Goal: Find specific page/section: Find specific page/section

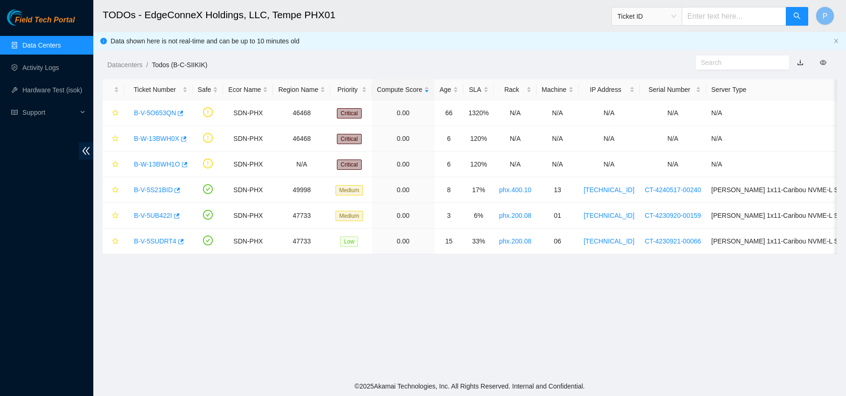
click at [44, 49] on link "Data Centers" at bounding box center [41, 45] width 38 height 7
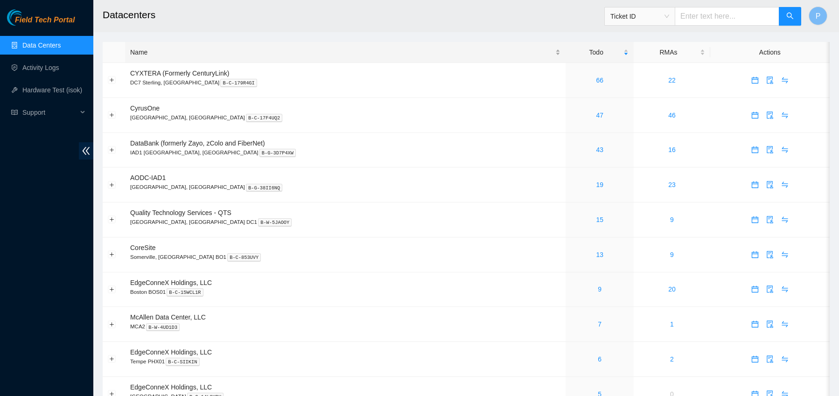
click at [181, 52] on div "Name" at bounding box center [345, 52] width 430 height 10
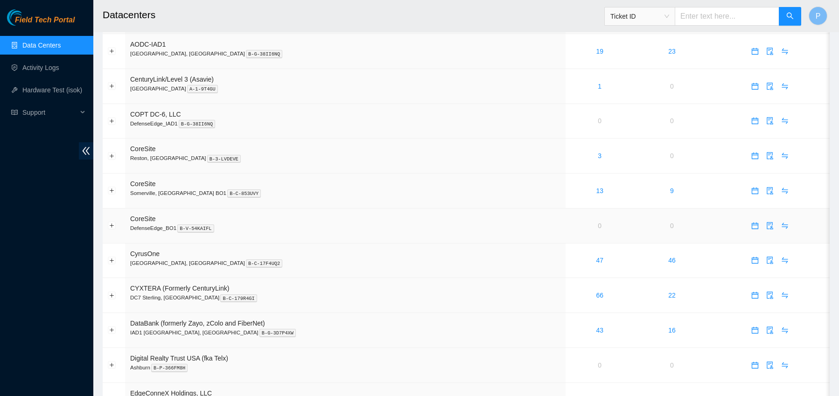
scroll to position [32, 0]
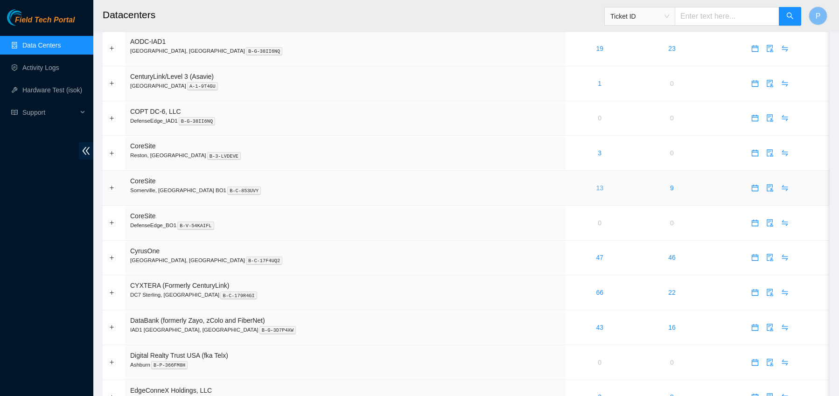
click at [596, 188] on link "13" at bounding box center [599, 187] width 7 height 7
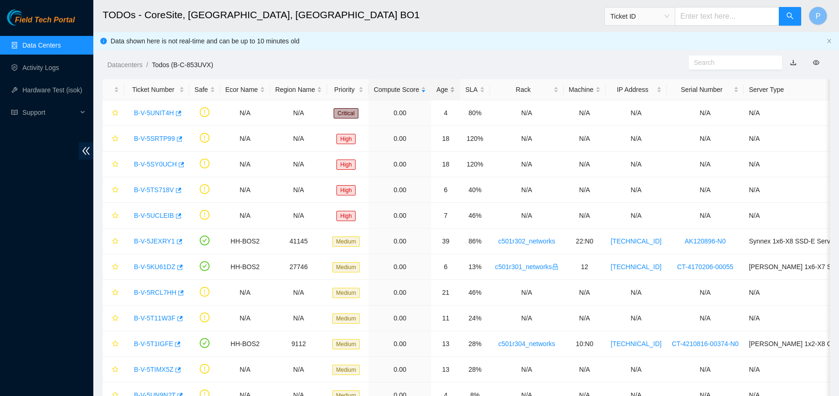
click at [455, 89] on div "Age" at bounding box center [445, 89] width 19 height 10
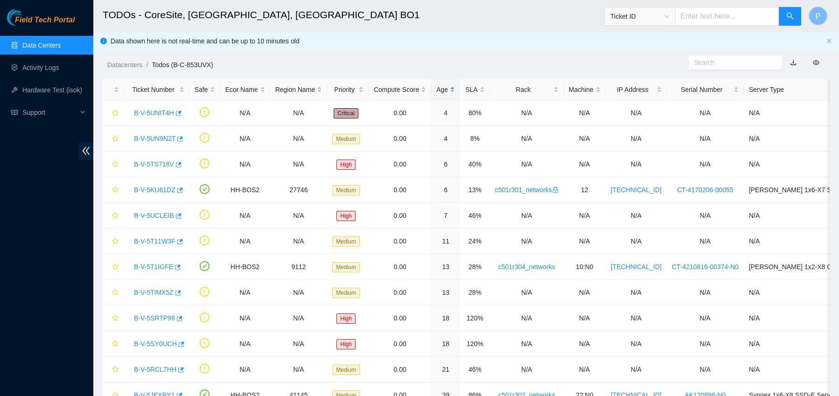
click at [455, 89] on div "Age" at bounding box center [445, 89] width 19 height 10
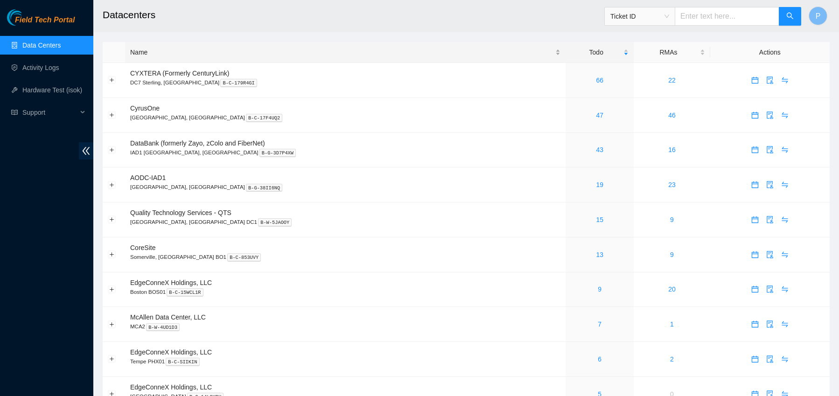
click at [168, 49] on div "Name" at bounding box center [345, 52] width 430 height 10
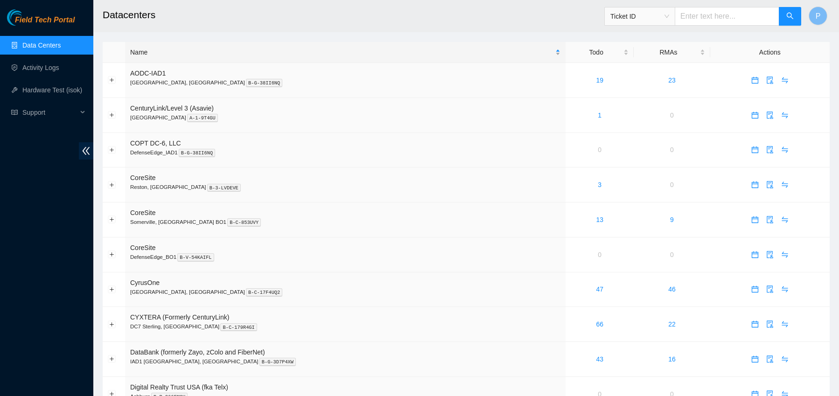
click at [162, 52] on div "Name" at bounding box center [345, 52] width 430 height 10
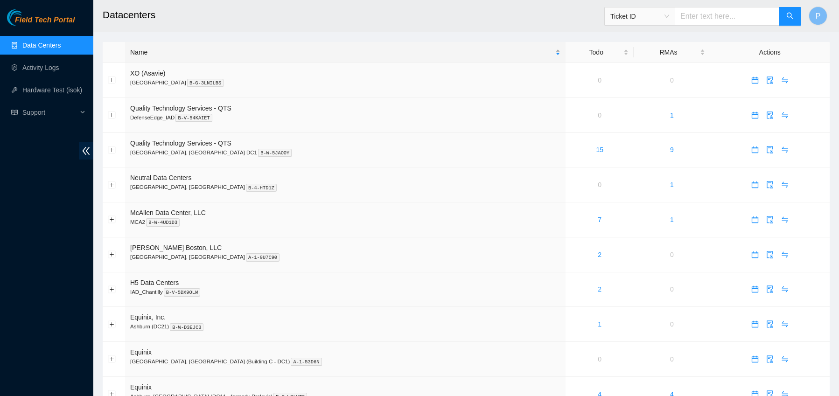
click at [161, 56] on div "Name" at bounding box center [345, 52] width 430 height 10
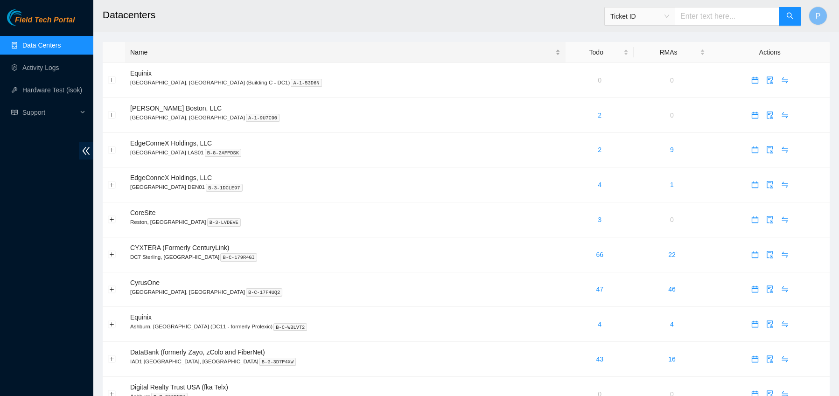
click at [156, 56] on div "Name" at bounding box center [345, 52] width 430 height 10
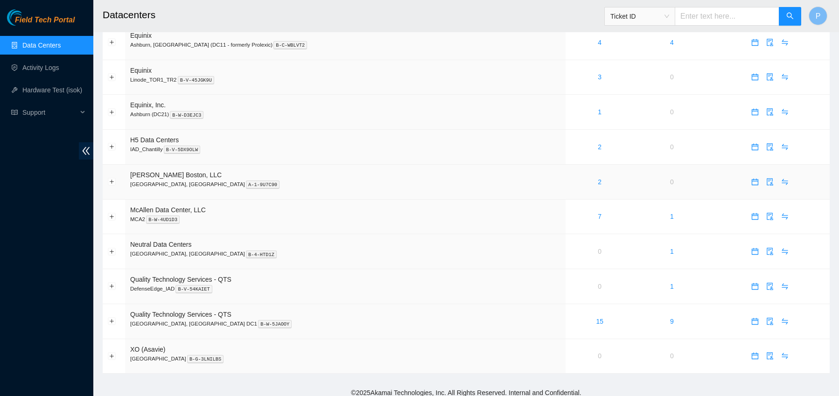
scroll to position [635, 0]
